Goal: Task Accomplishment & Management: Manage account settings

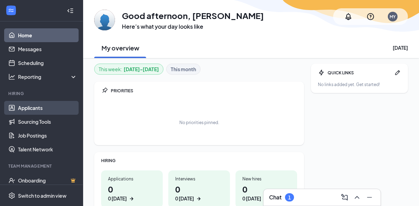
click at [32, 102] on link "Applicants" at bounding box center [47, 108] width 59 height 14
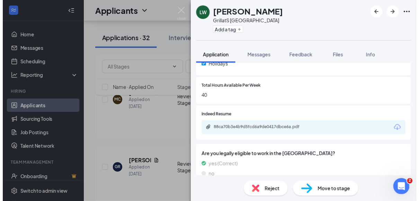
scroll to position [300, 0]
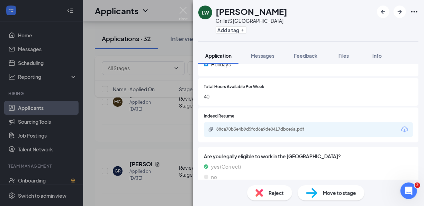
click at [332, 134] on div "88ca70b3e4b9d5fcd6a9de0417dbce6a.pdf" at bounding box center [308, 130] width 209 height 15
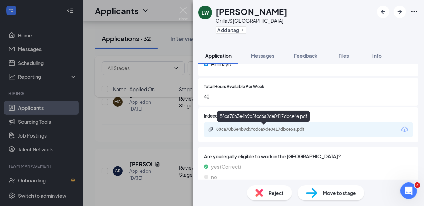
click at [275, 130] on div "88ca70b3e4b9d5fcd6a9de0417dbce6a.pdf" at bounding box center [264, 130] width 97 height 6
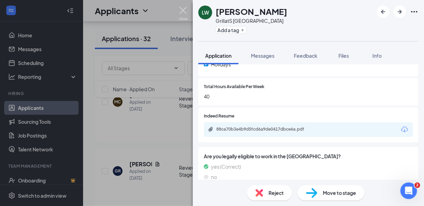
click at [181, 9] on img at bounding box center [183, 14] width 9 height 14
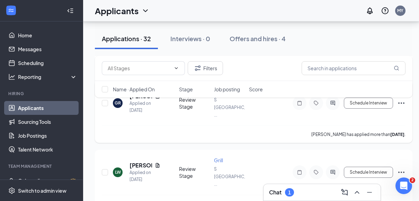
scroll to position [267, 0]
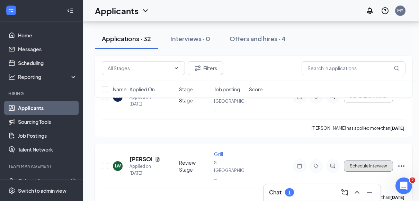
click at [372, 161] on button "Schedule Interview" at bounding box center [368, 166] width 49 height 11
type input "Onsite Interview (next stage)"
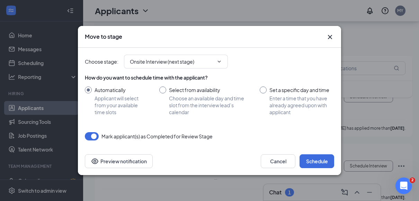
click at [161, 90] on input "Select from availability Choose an available day and time slot from the intervi…" at bounding box center [202, 101] width 87 height 29
radio input "true"
radio input "false"
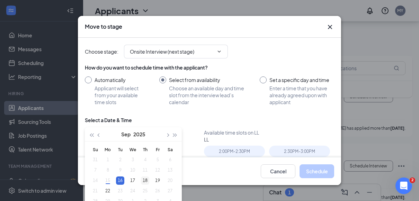
type input "[DATE]"
click at [146, 179] on div "18" at bounding box center [145, 181] width 8 height 8
click at [226, 147] on div "2:00PM - 2:30PM" at bounding box center [234, 151] width 61 height 11
click at [312, 171] on button "Schedule" at bounding box center [316, 171] width 35 height 14
